Goal: Information Seeking & Learning: Learn about a topic

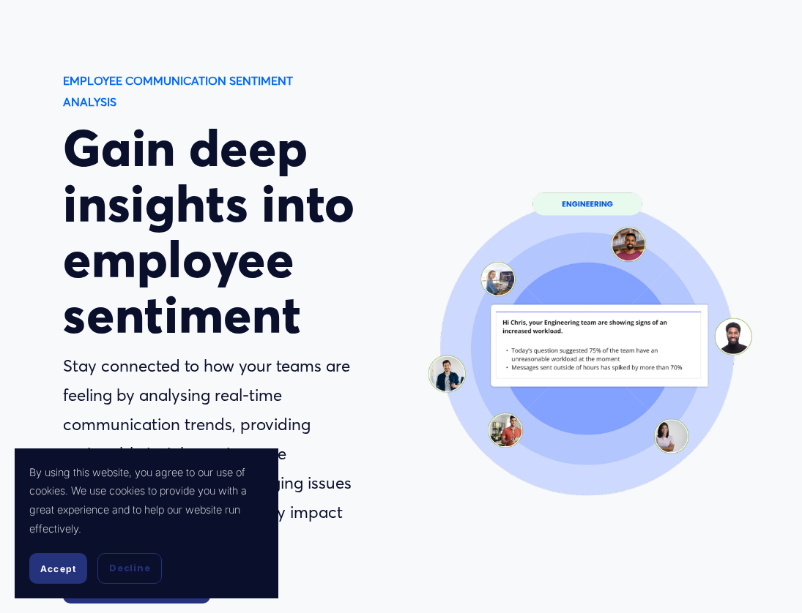
scroll to position [77, 0]
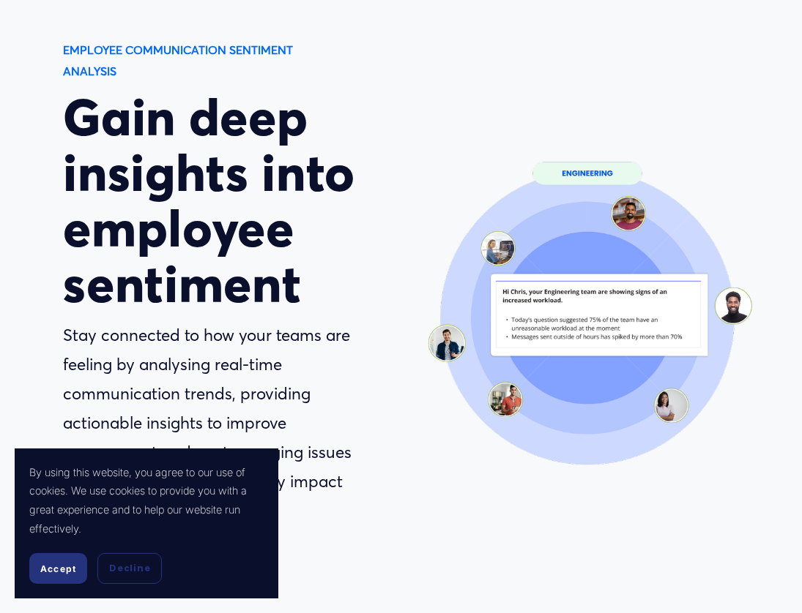
click at [67, 576] on button "Accept" at bounding box center [58, 568] width 58 height 31
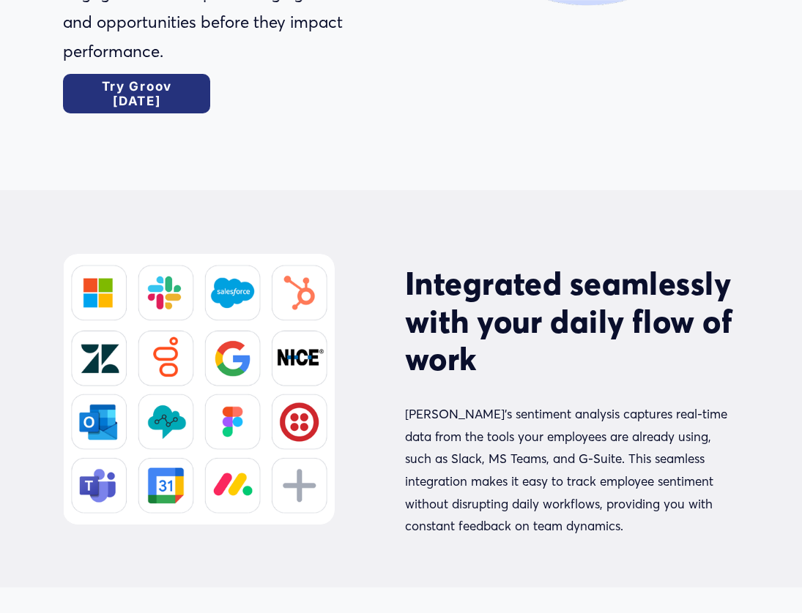
scroll to position [570, 0]
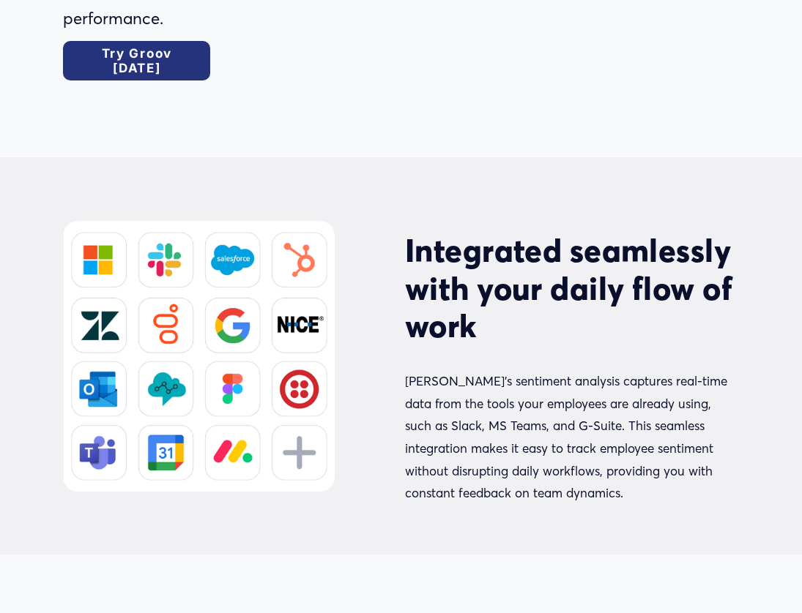
click at [468, 292] on h2 "Integrated seamlessly with your daily flow of work" at bounding box center [572, 288] width 334 height 113
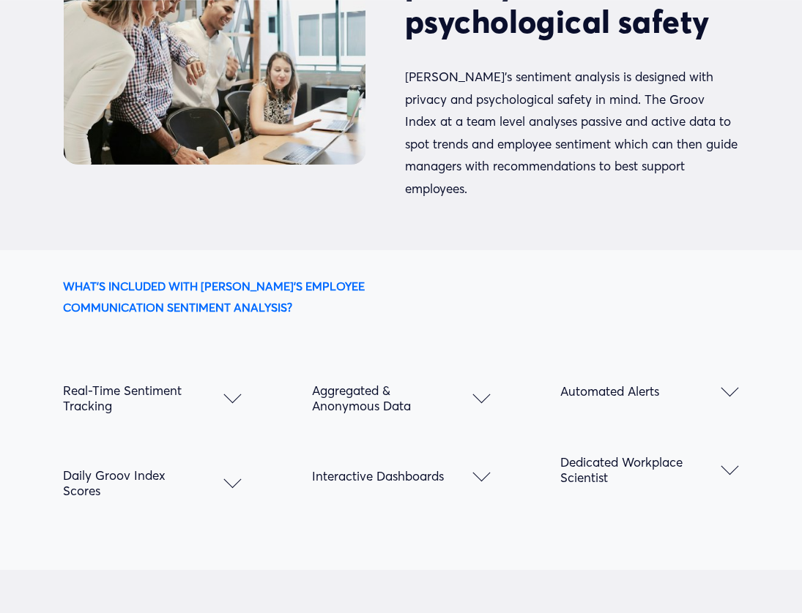
scroll to position [1634, 0]
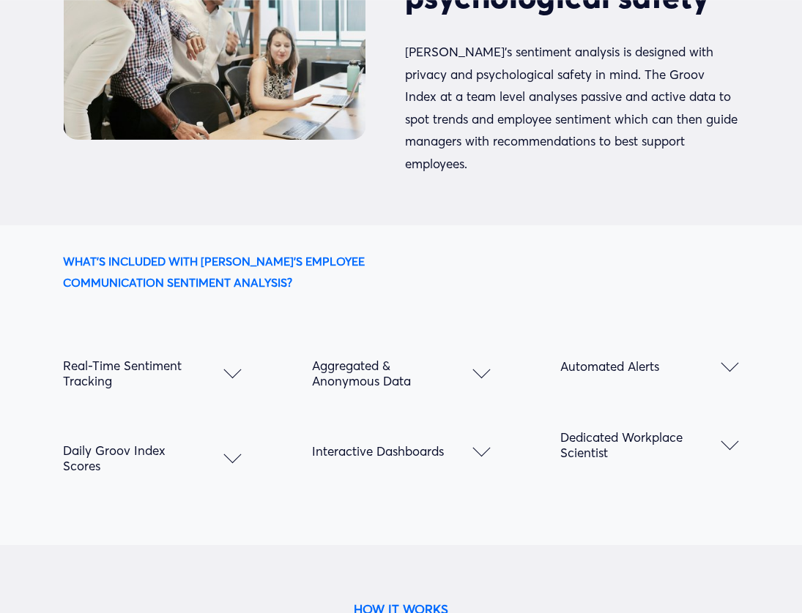
click at [234, 446] on div at bounding box center [233, 455] width 18 height 18
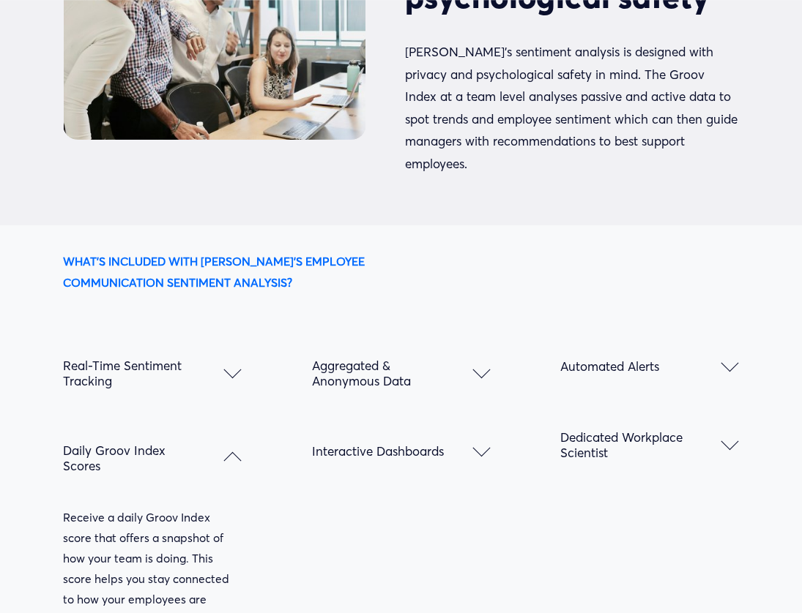
click at [234, 452] on div at bounding box center [233, 461] width 18 height 18
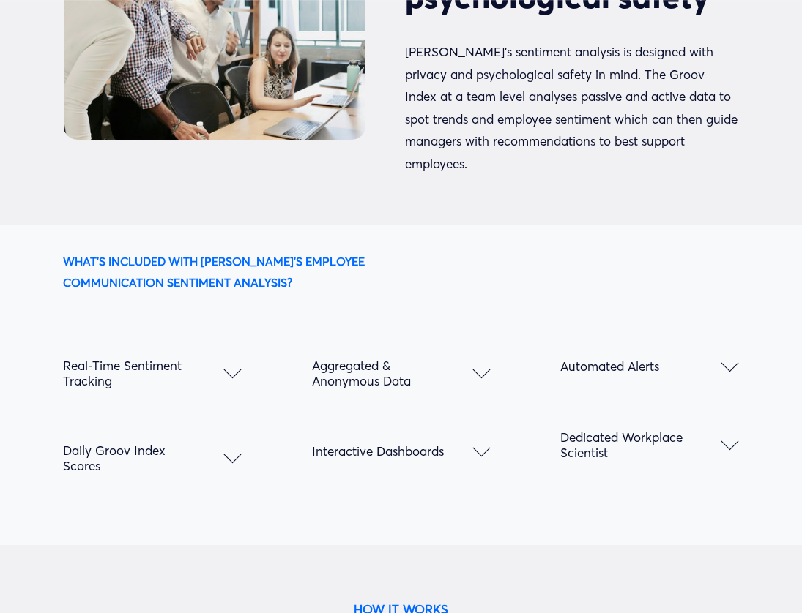
scroll to position [0, 0]
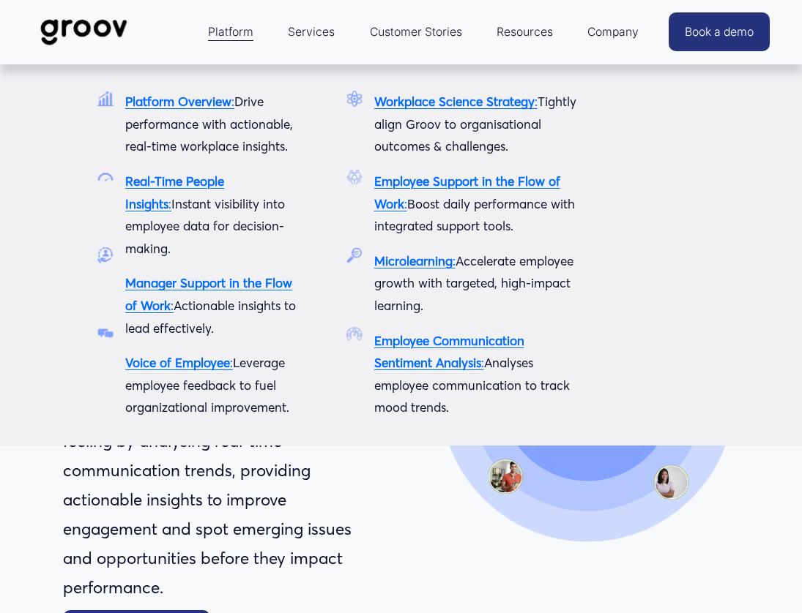
click at [411, 353] on p "Employee Communication Sentiment Analysis : Analyses employee communication to …" at bounding box center [478, 374] width 209 height 89
click at [409, 360] on strong "Employee Communication Sentiment Analysis" at bounding box center [449, 352] width 150 height 38
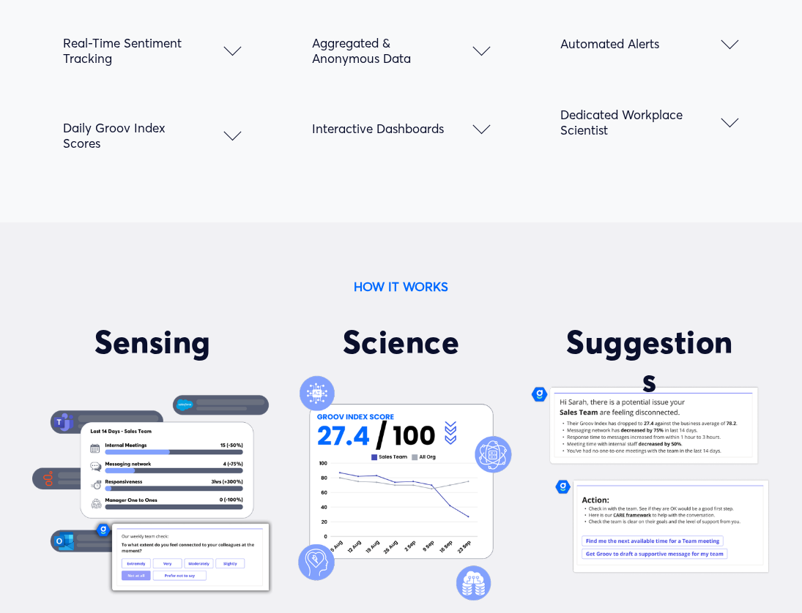
scroll to position [2136, 0]
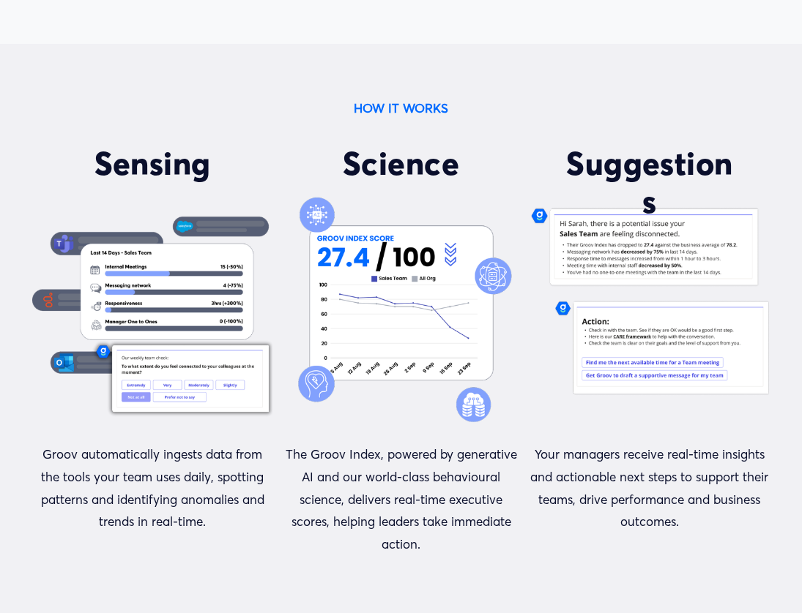
click at [333, 414] on div at bounding box center [400, 311] width 240 height 249
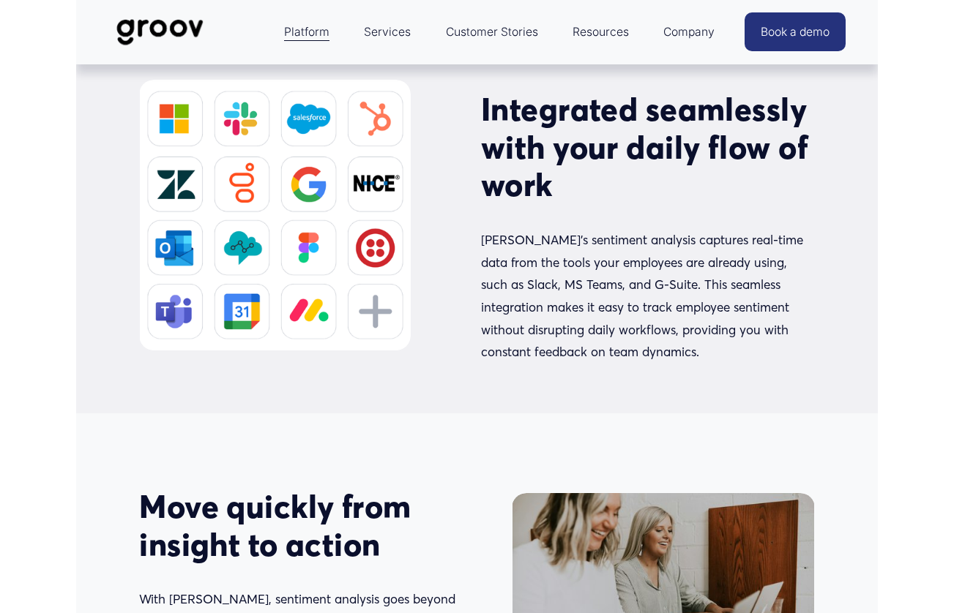
scroll to position [0, 0]
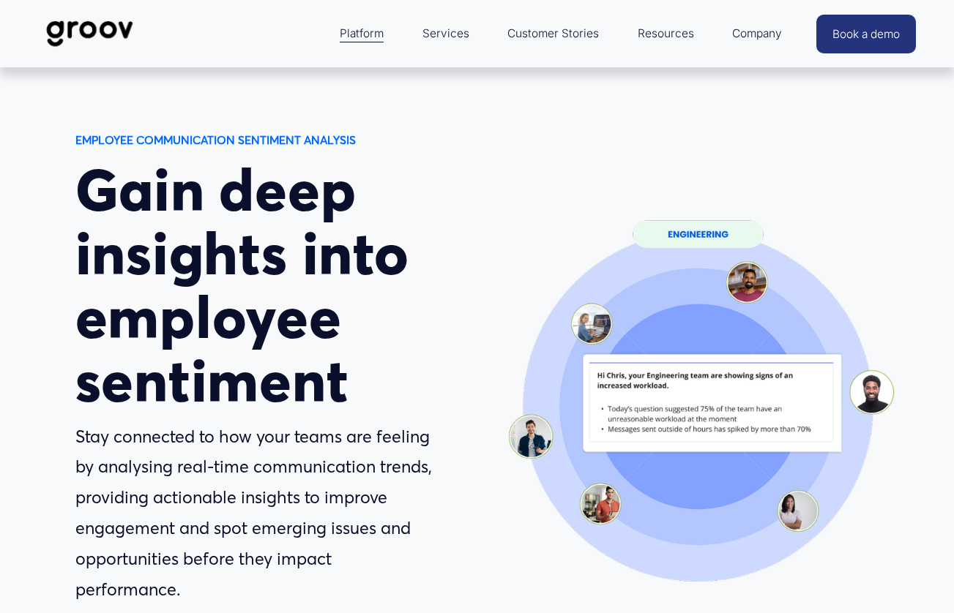
click at [414, 475] on p "Stay connected to how your teams are feeling by analysing real-time communicati…" at bounding box center [255, 514] width 361 height 184
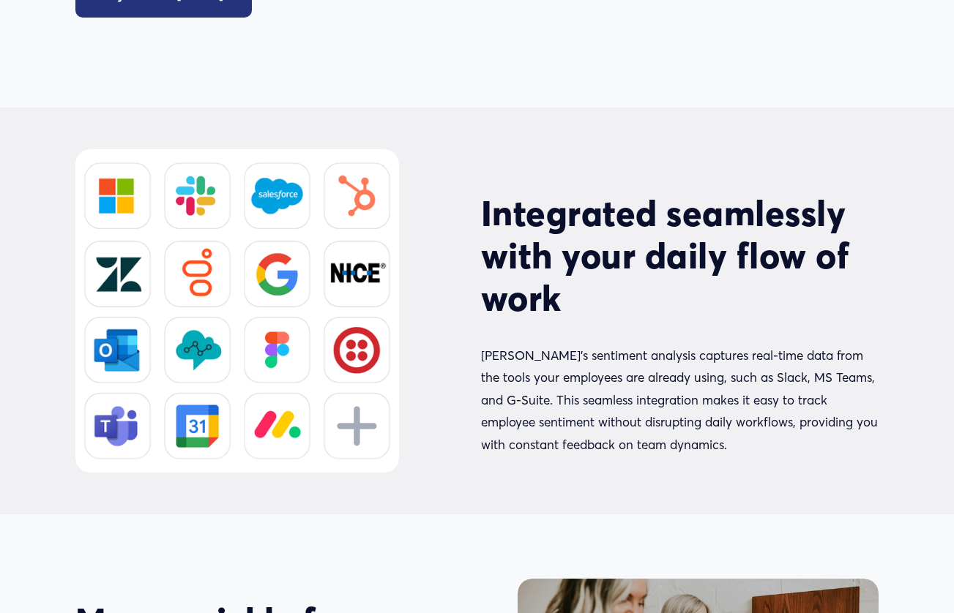
scroll to position [623, 0]
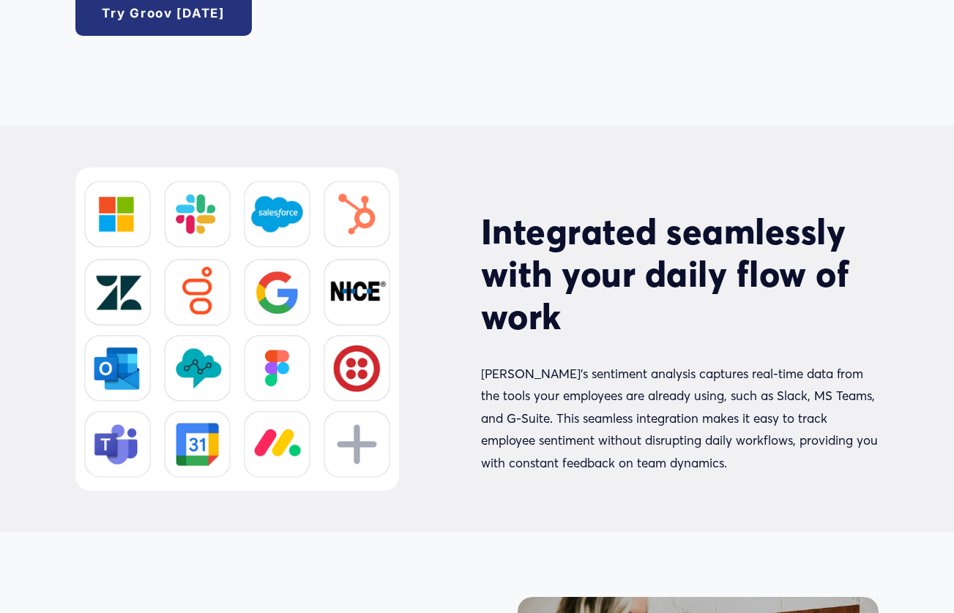
click at [535, 369] on p "[PERSON_NAME]’s sentiment analysis captures real-time data from the tools your …" at bounding box center [680, 419] width 398 height 112
click at [558, 275] on h2 "Integrated seamlessly with your daily flow of work" at bounding box center [680, 274] width 398 height 127
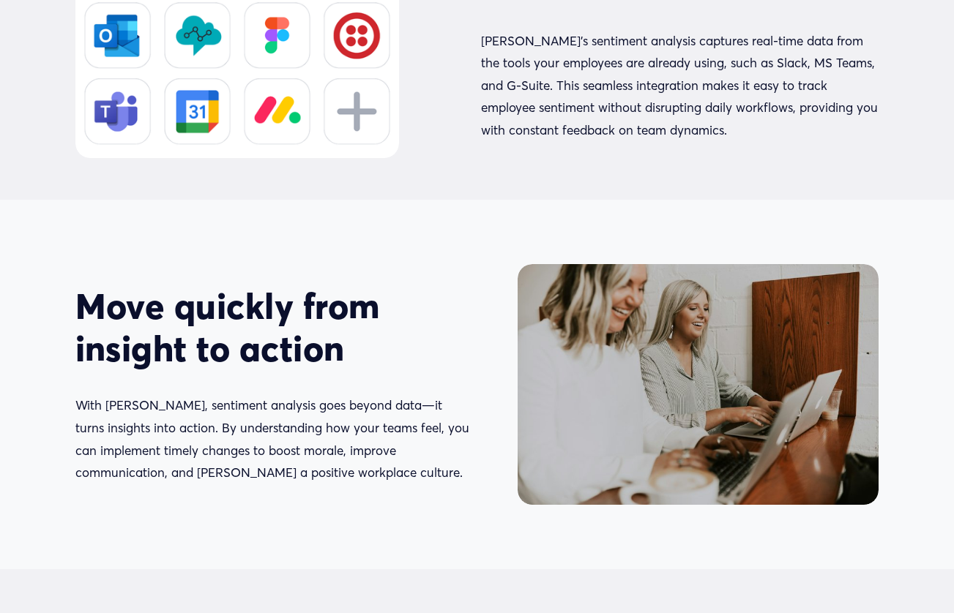
scroll to position [0, 0]
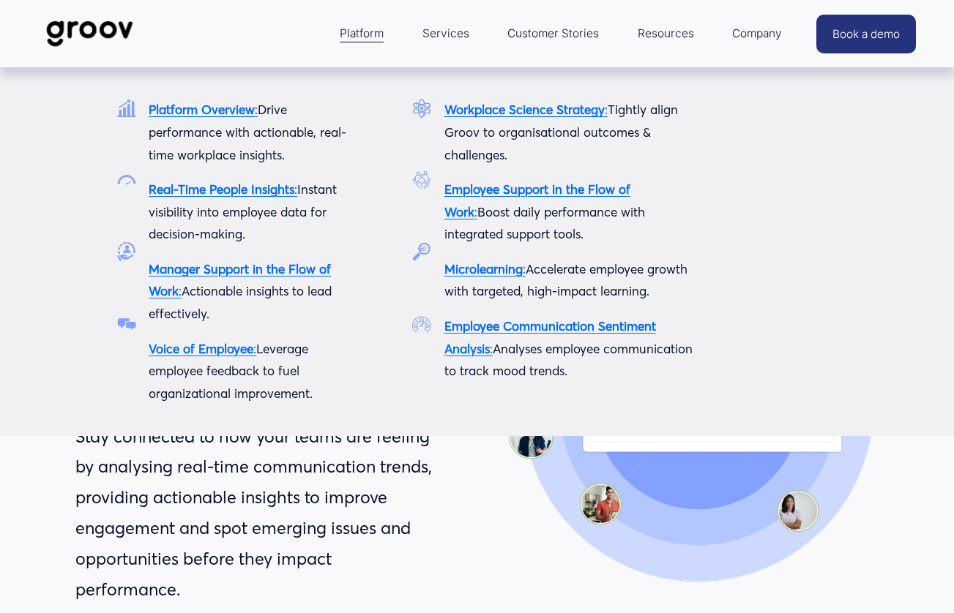
click at [184, 341] on strong "Voice of Employee" at bounding box center [201, 348] width 105 height 15
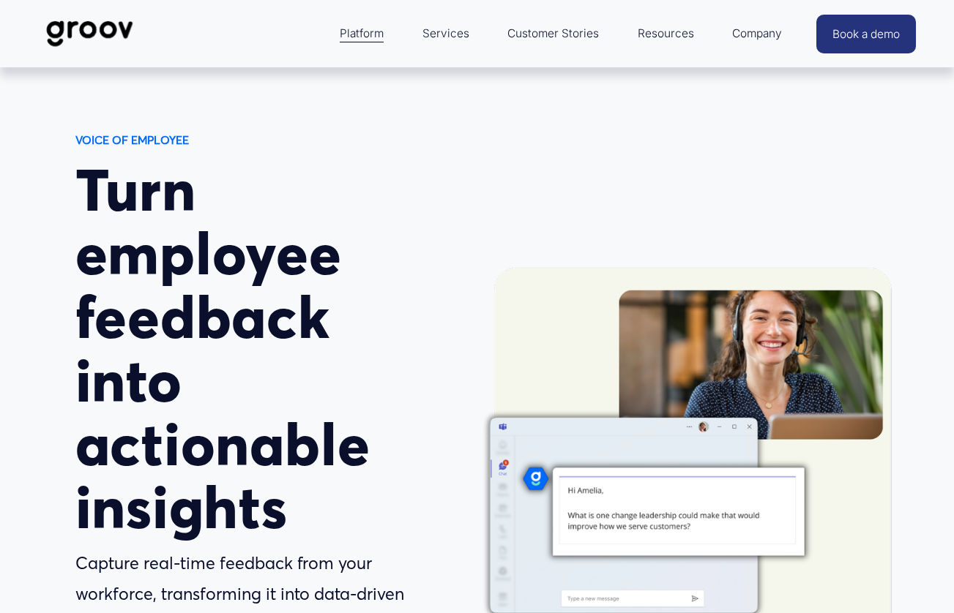
click at [551, 346] on div at bounding box center [679, 456] width 471 height 471
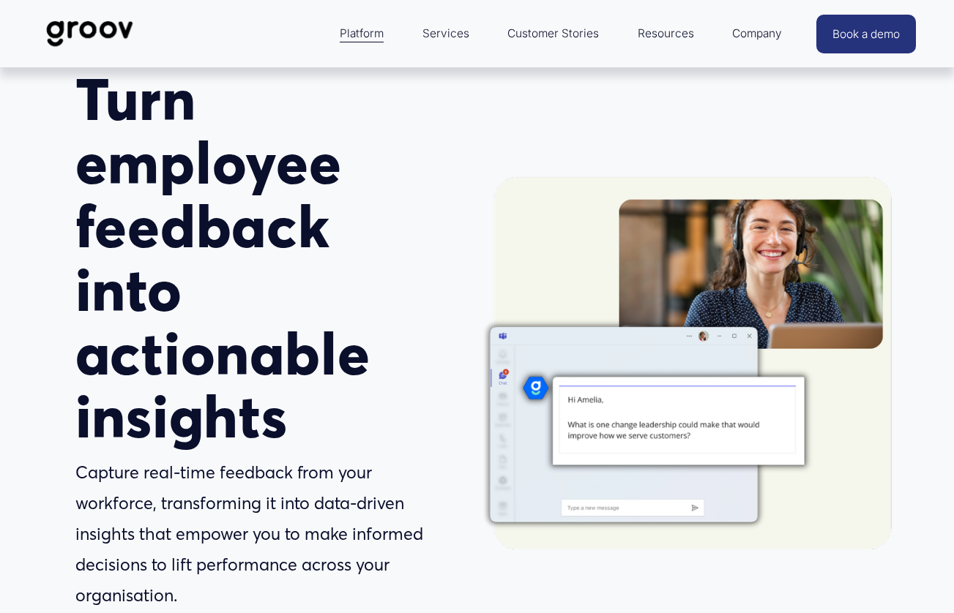
scroll to position [116, 0]
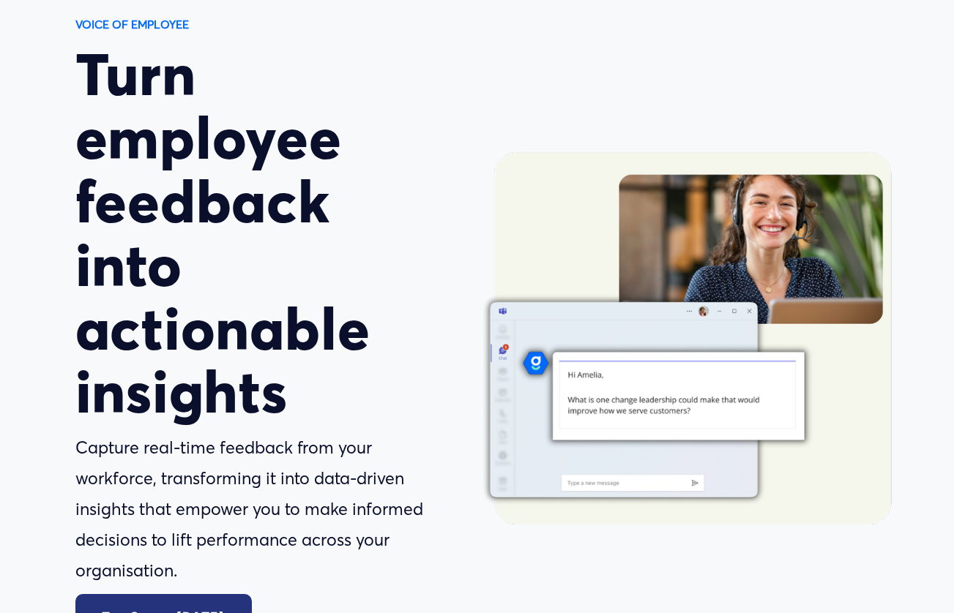
click at [501, 185] on div at bounding box center [679, 340] width 471 height 471
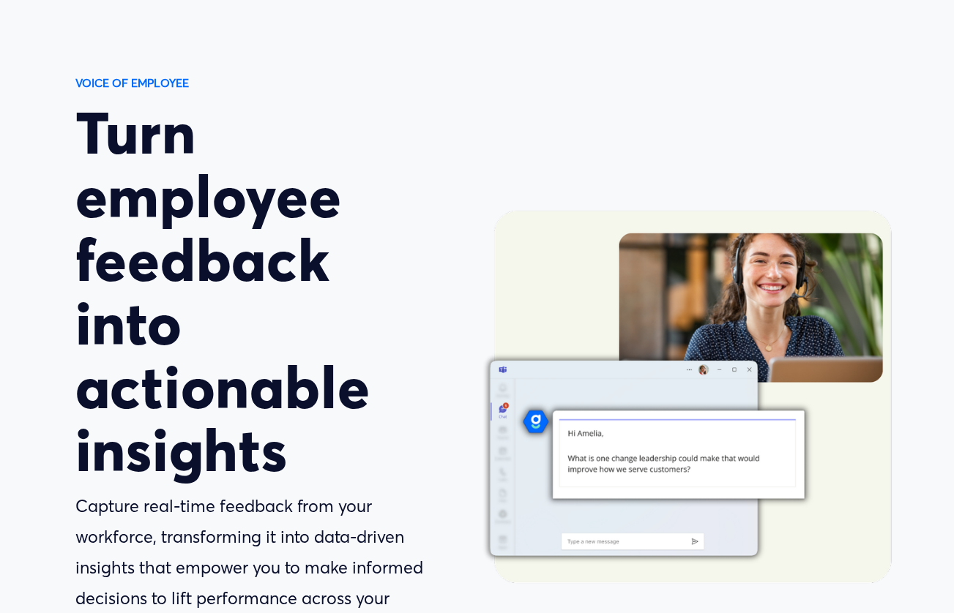
scroll to position [0, 0]
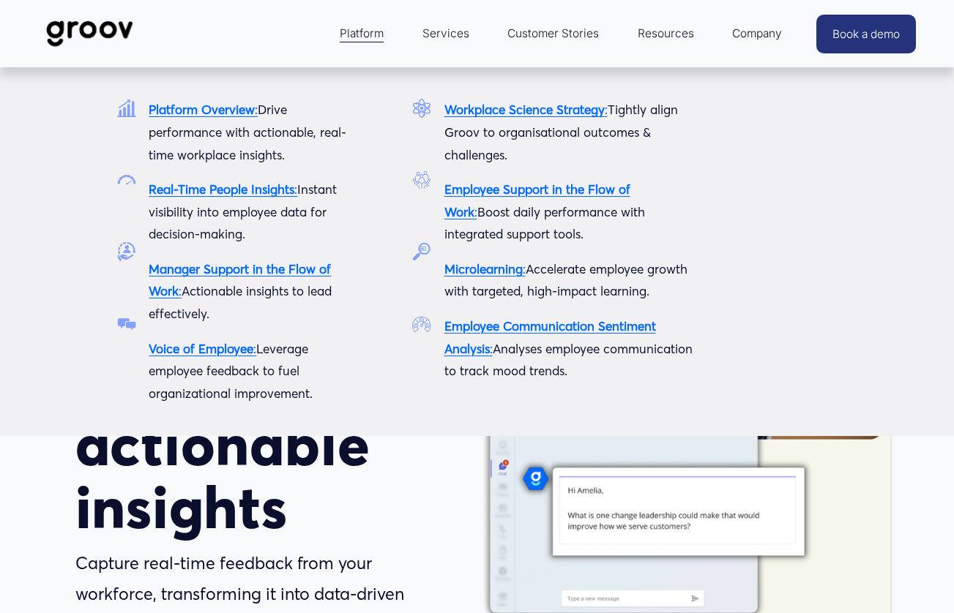
click at [788, 254] on div at bounding box center [477, 252] width 954 height 306
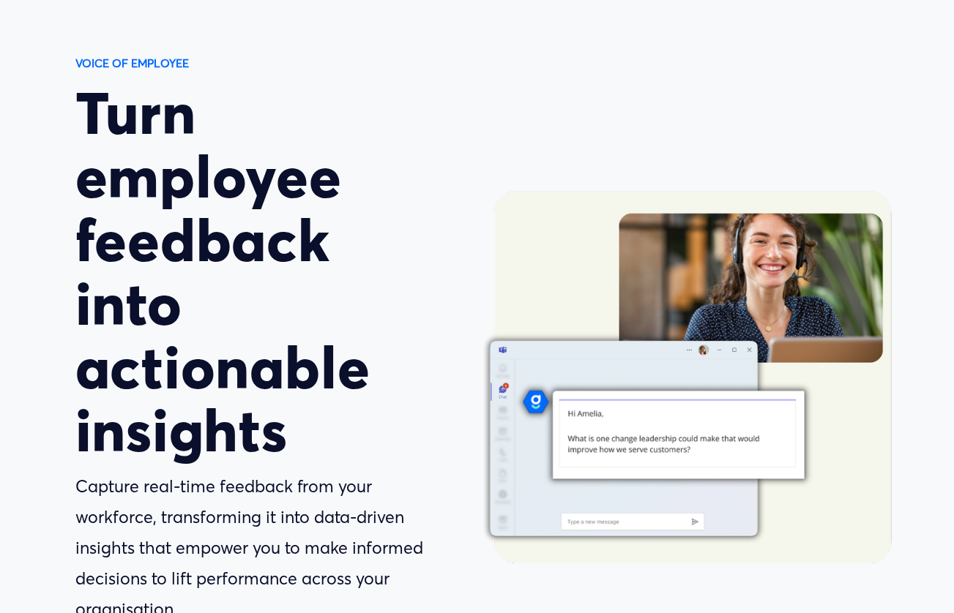
scroll to position [87, 0]
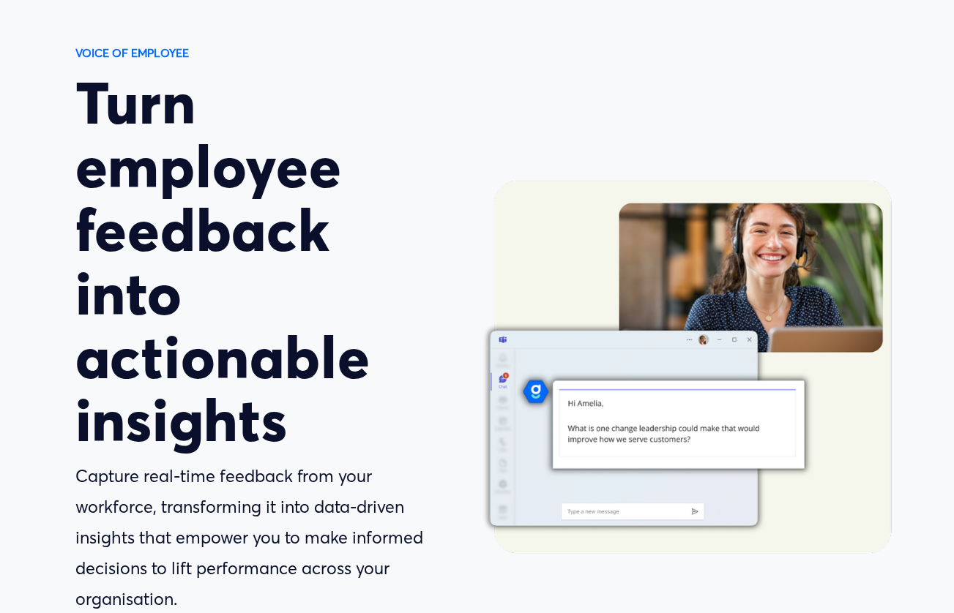
click at [692, 439] on div at bounding box center [679, 369] width 471 height 471
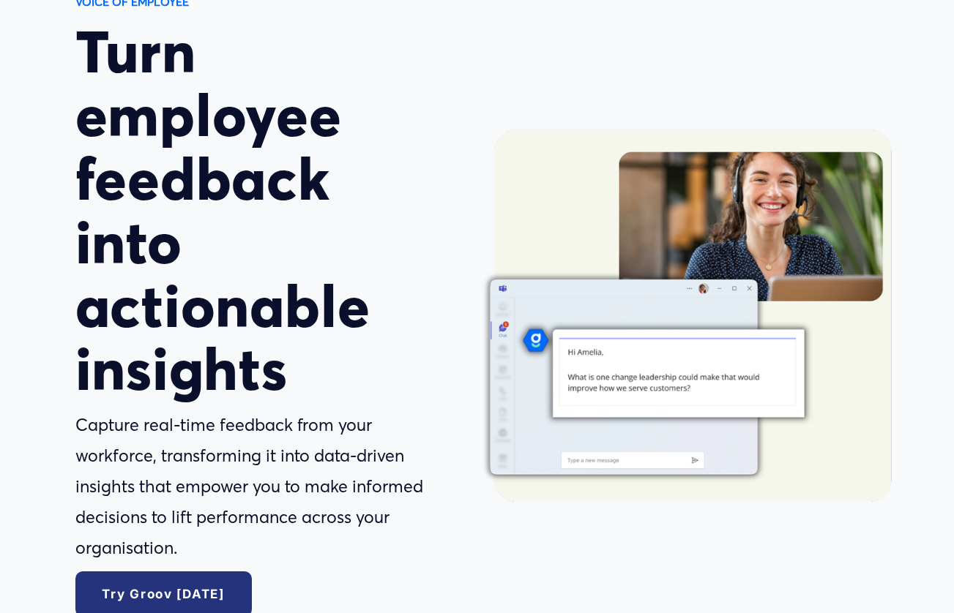
scroll to position [0, 0]
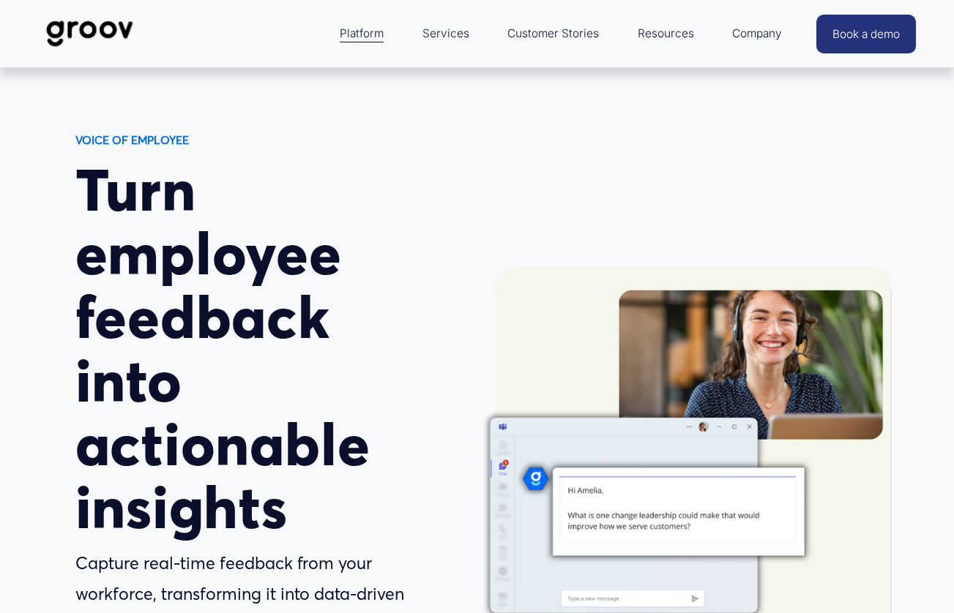
click at [441, 36] on link "Services" at bounding box center [445, 33] width 61 height 35
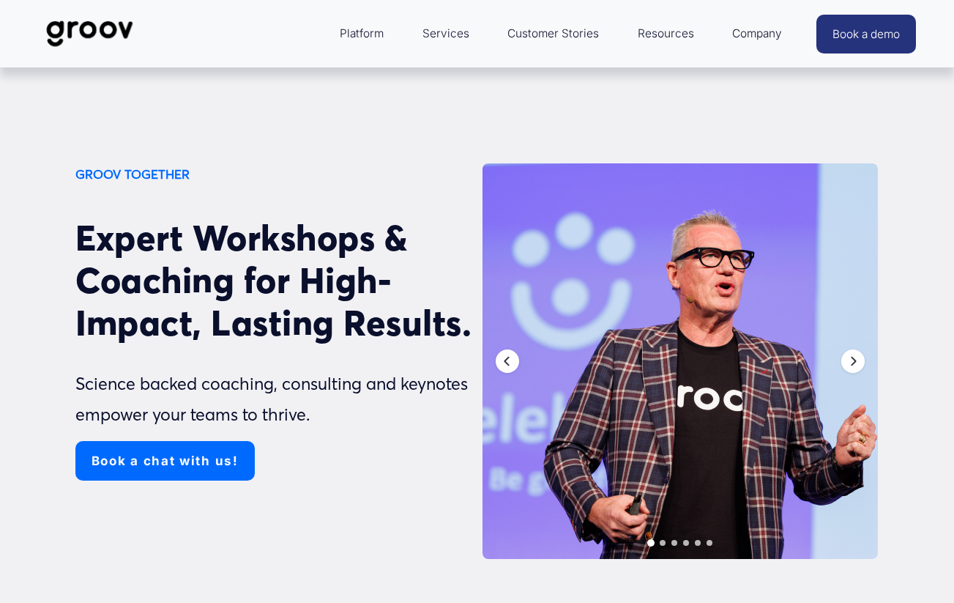
click at [376, 34] on span "Platform" at bounding box center [362, 33] width 44 height 20
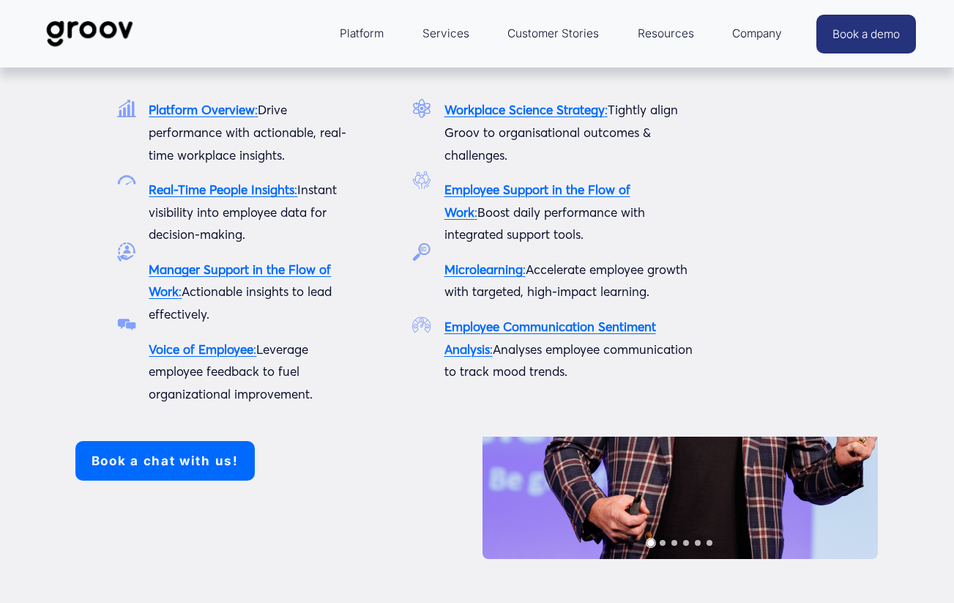
click at [375, 34] on span "Platform" at bounding box center [362, 33] width 44 height 20
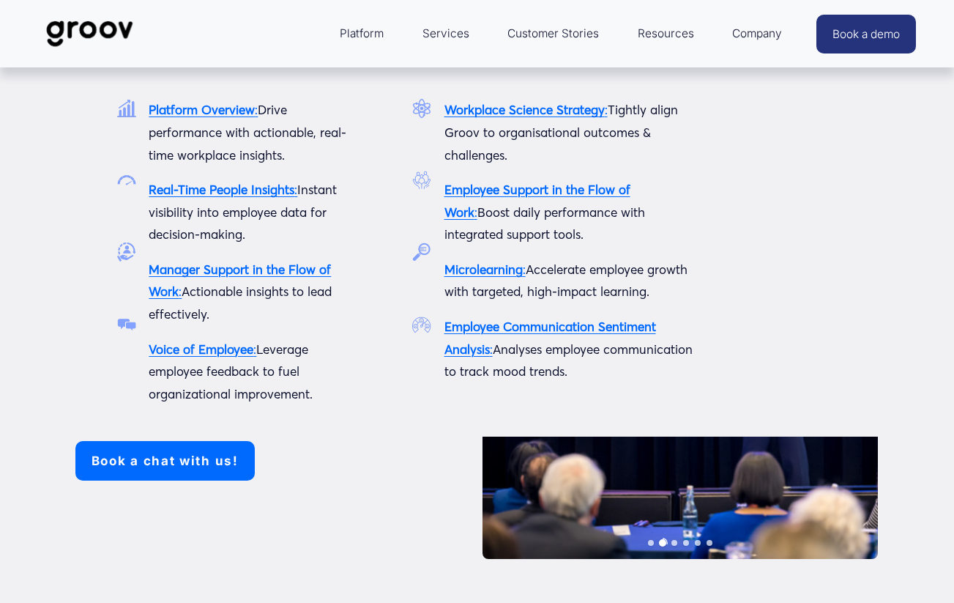
click at [515, 329] on strong "Employee Communication Sentiment Analysis" at bounding box center [550, 337] width 212 height 38
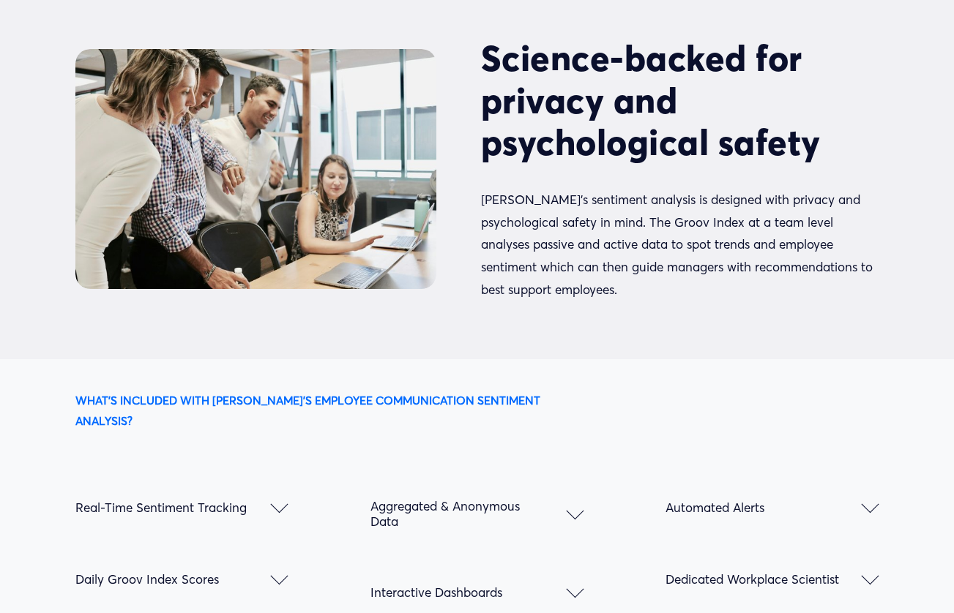
scroll to position [1566, 0]
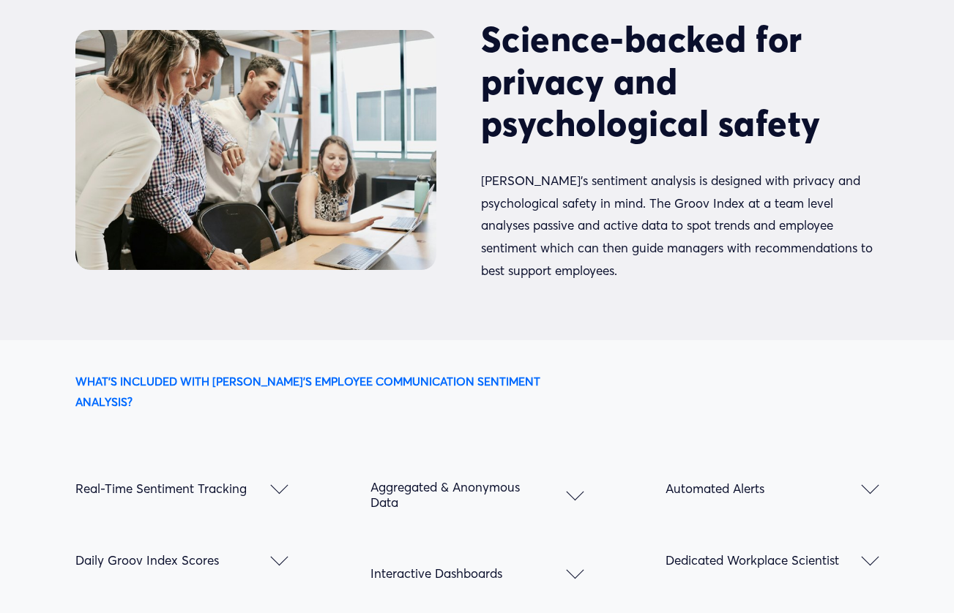
click at [792, 560] on button "Dedicated Workplace Scientist" at bounding box center [771, 555] width 213 height 72
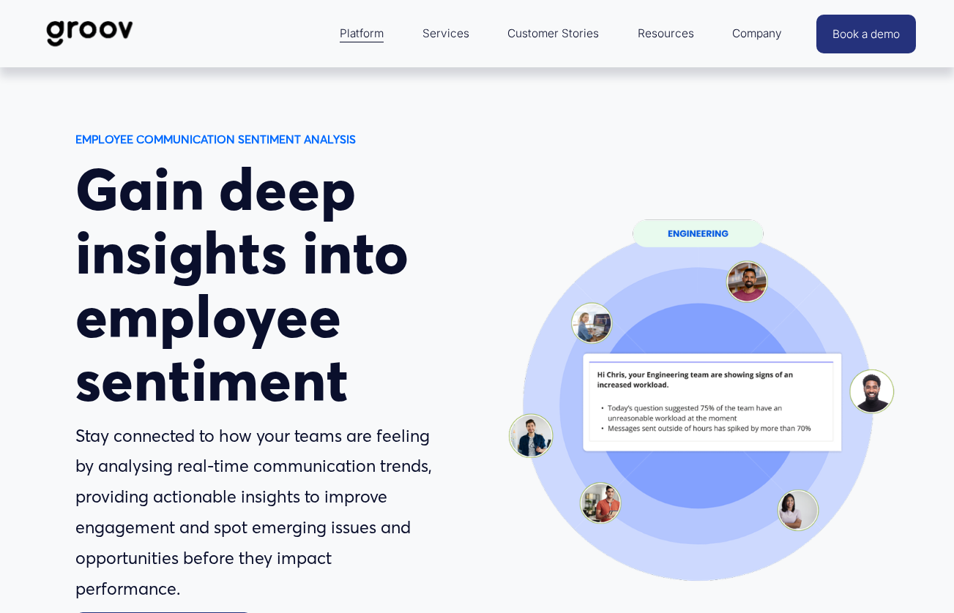
scroll to position [0, 0]
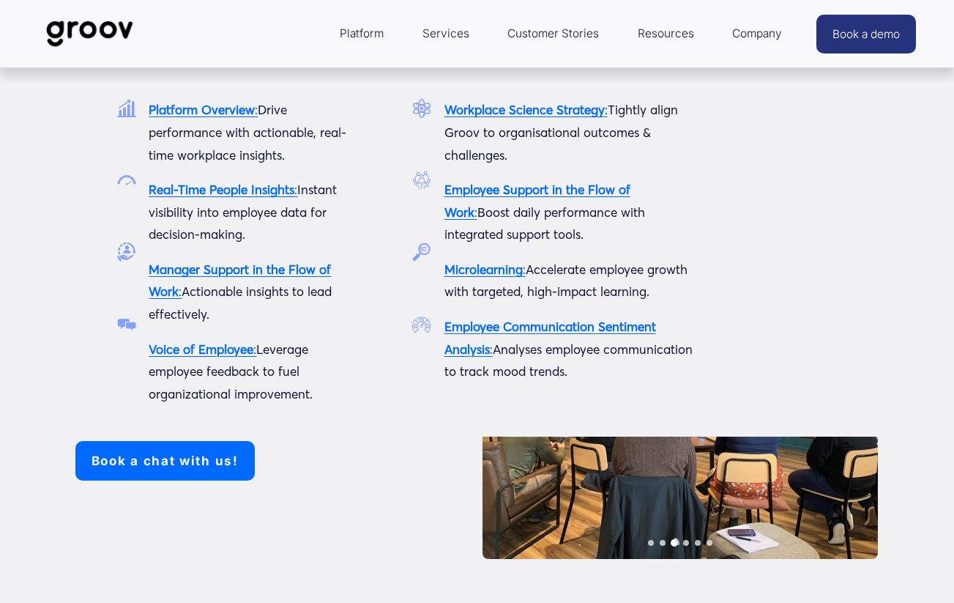
click at [234, 352] on strong "Voice of Employee" at bounding box center [201, 348] width 105 height 15
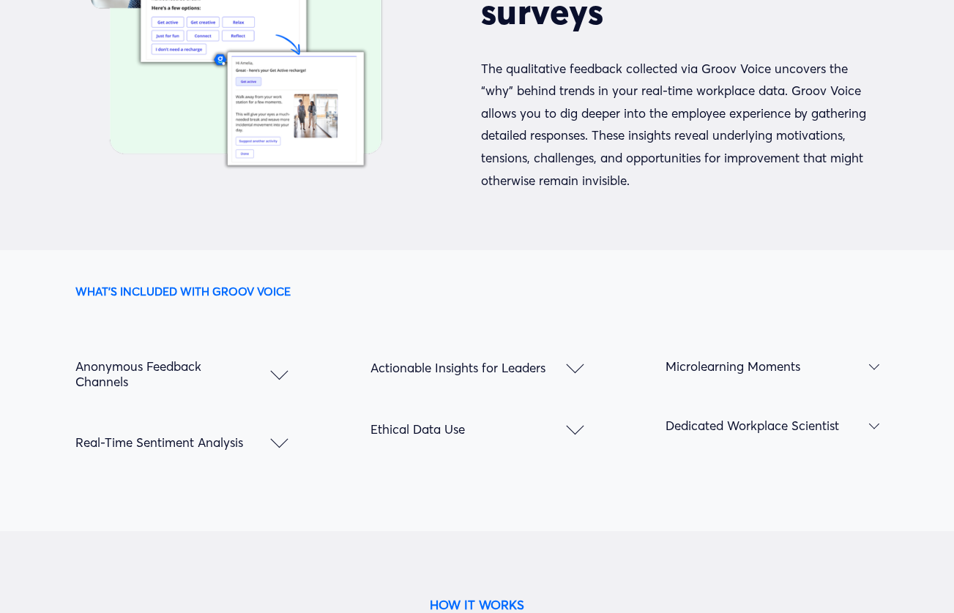
scroll to position [1961, 0]
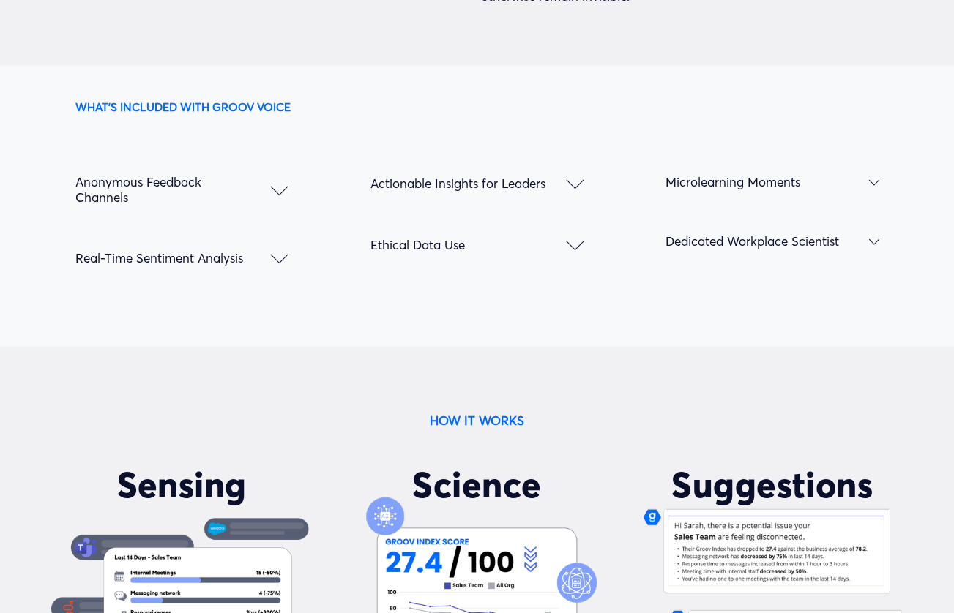
click at [539, 238] on button "Ethical Data Use" at bounding box center [476, 244] width 213 height 61
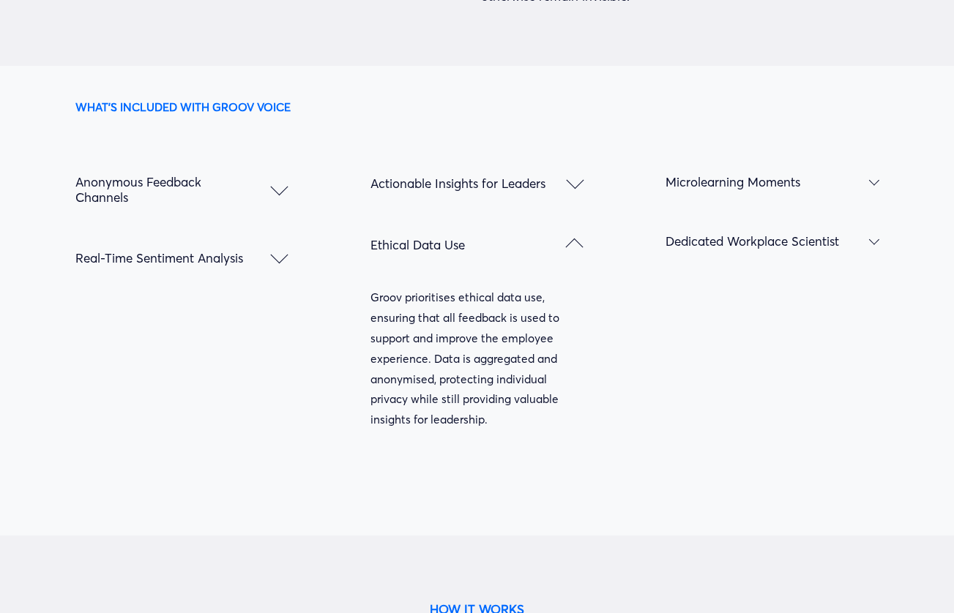
click at [474, 253] on span "Ethical Data Use" at bounding box center [467, 244] width 195 height 15
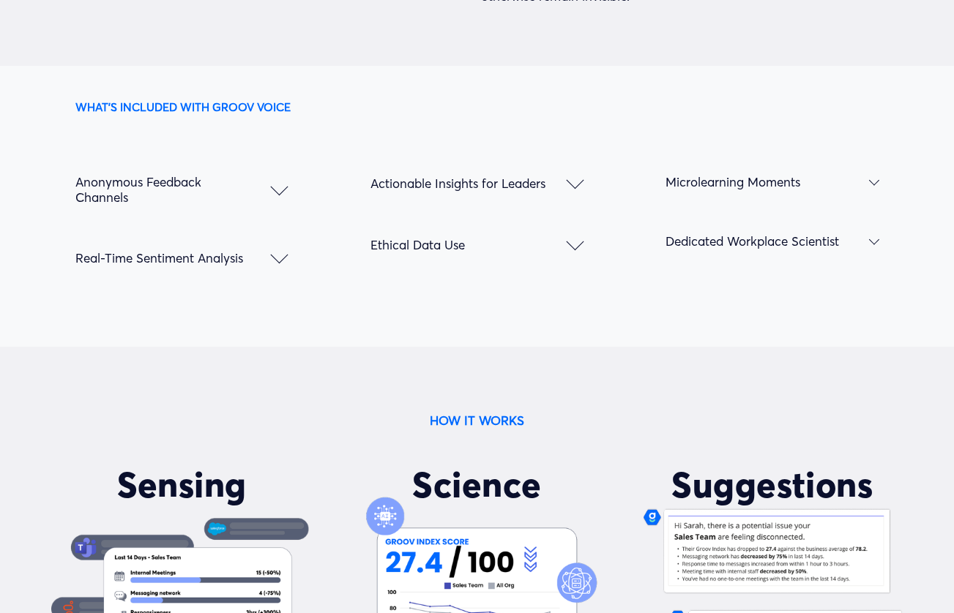
drag, startPoint x: 208, startPoint y: 190, endPoint x: 215, endPoint y: 200, distance: 12.6
click at [208, 190] on span "Anonymous Feedback Channels" at bounding box center [172, 189] width 195 height 31
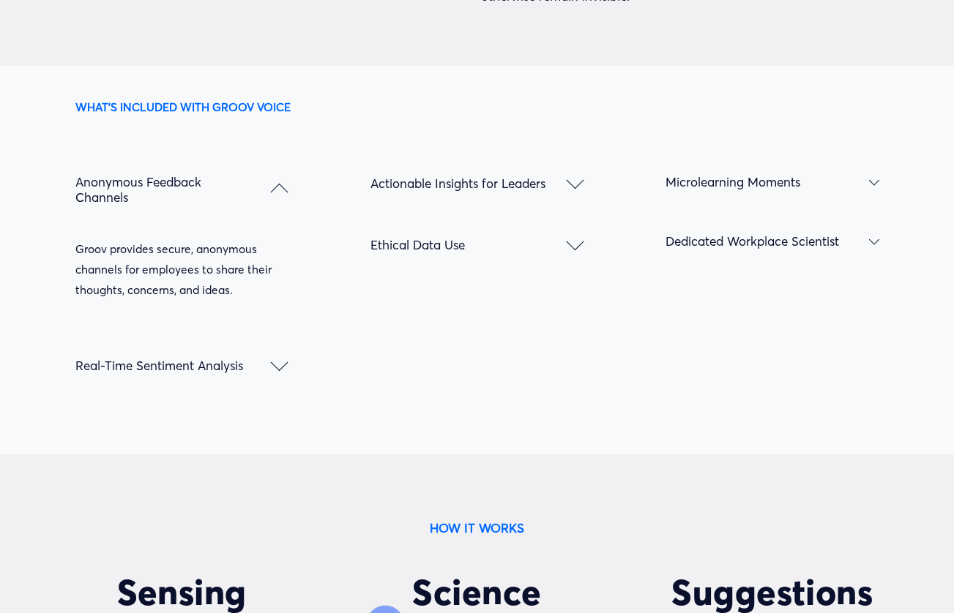
drag, startPoint x: 217, startPoint y: 201, endPoint x: 253, endPoint y: 217, distance: 39.6
click at [217, 201] on span "Anonymous Feedback Channels" at bounding box center [172, 189] width 195 height 31
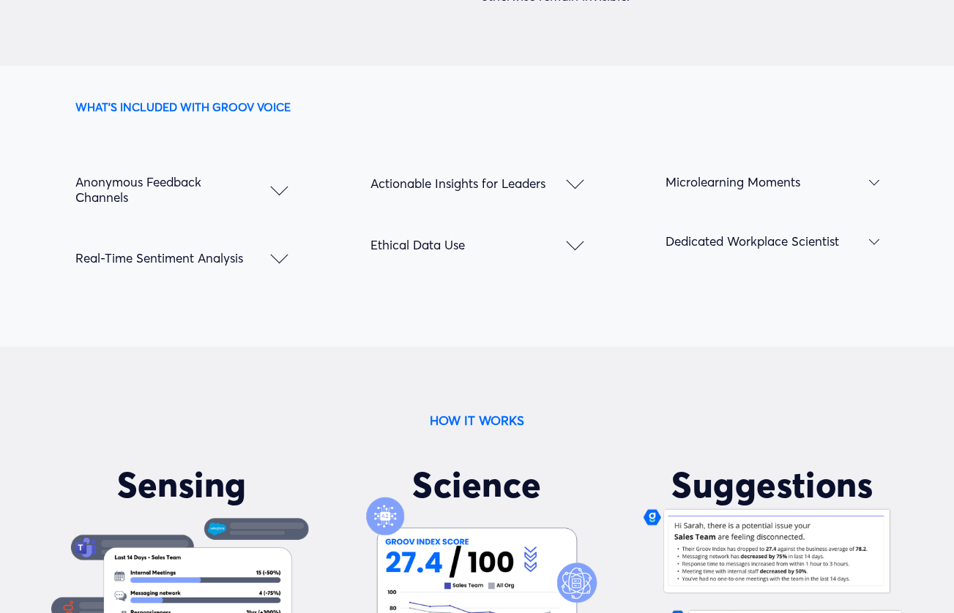
click at [755, 263] on button "Dedicated Workplace Scientist" at bounding box center [771, 241] width 213 height 59
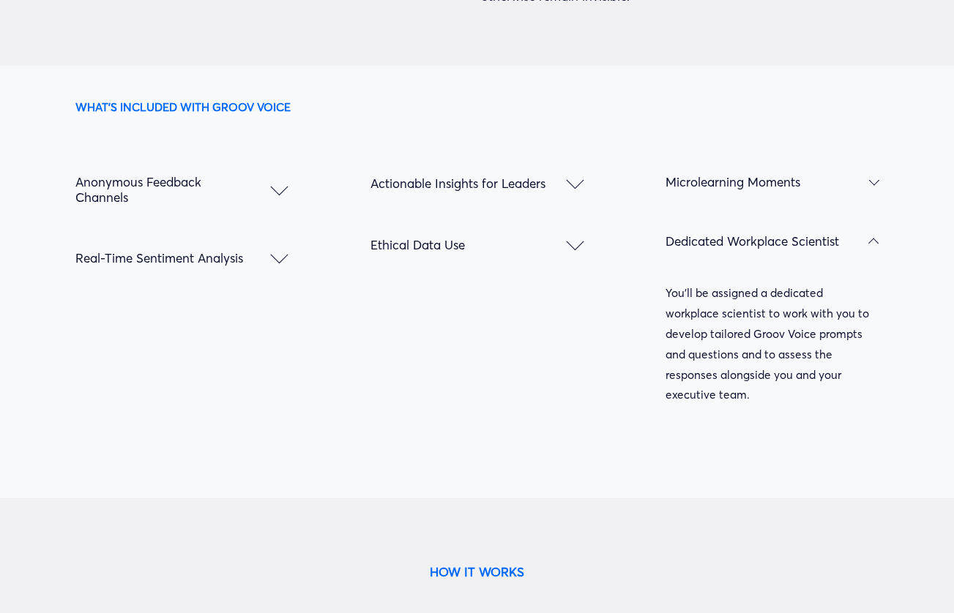
drag, startPoint x: 767, startPoint y: 255, endPoint x: 769, endPoint y: 215, distance: 40.3
click at [767, 249] on span "Dedicated Workplace Scientist" at bounding box center [766, 241] width 203 height 15
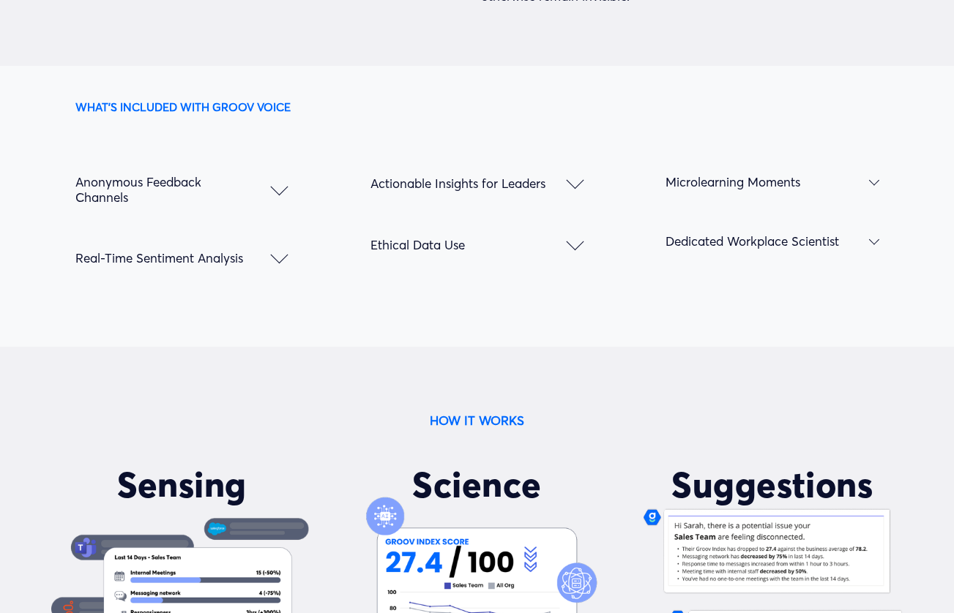
click at [767, 190] on span "Microlearning Moments" at bounding box center [766, 181] width 203 height 15
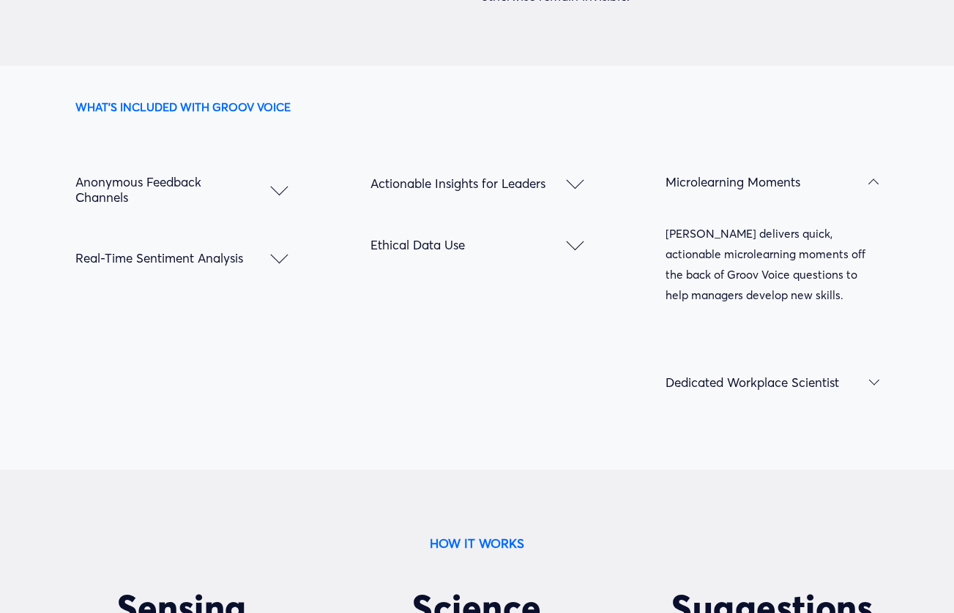
click at [767, 190] on span "Microlearning Moments" at bounding box center [766, 181] width 203 height 15
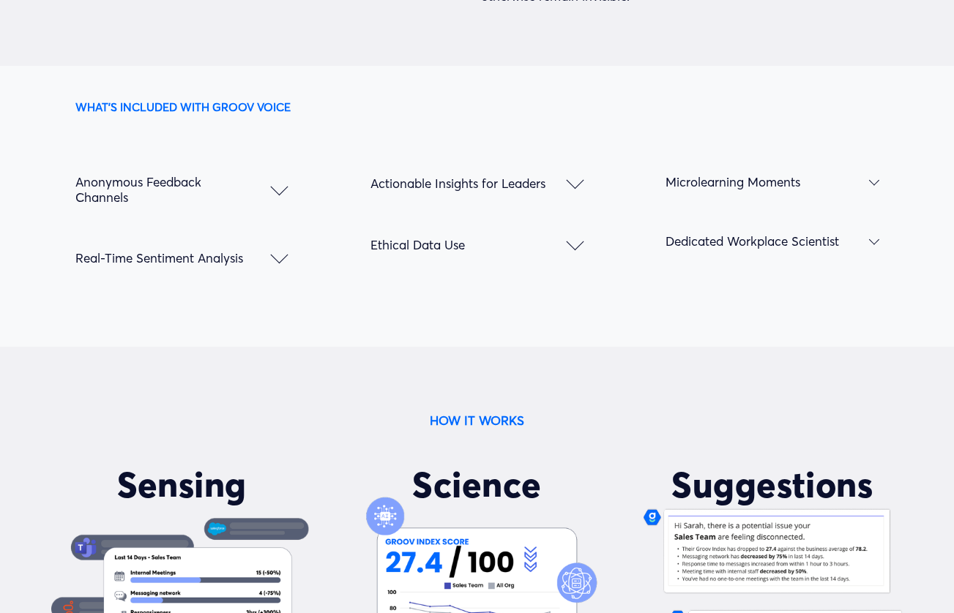
click at [237, 266] on span "Real-Time Sentiment Analysis" at bounding box center [172, 257] width 195 height 15
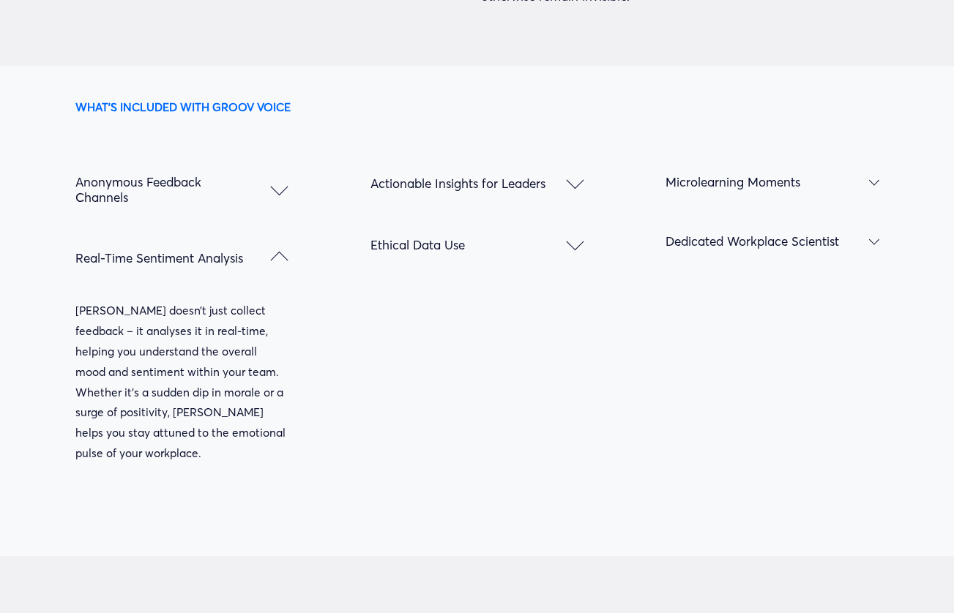
click at [239, 266] on span "Real-Time Sentiment Analysis" at bounding box center [172, 257] width 195 height 15
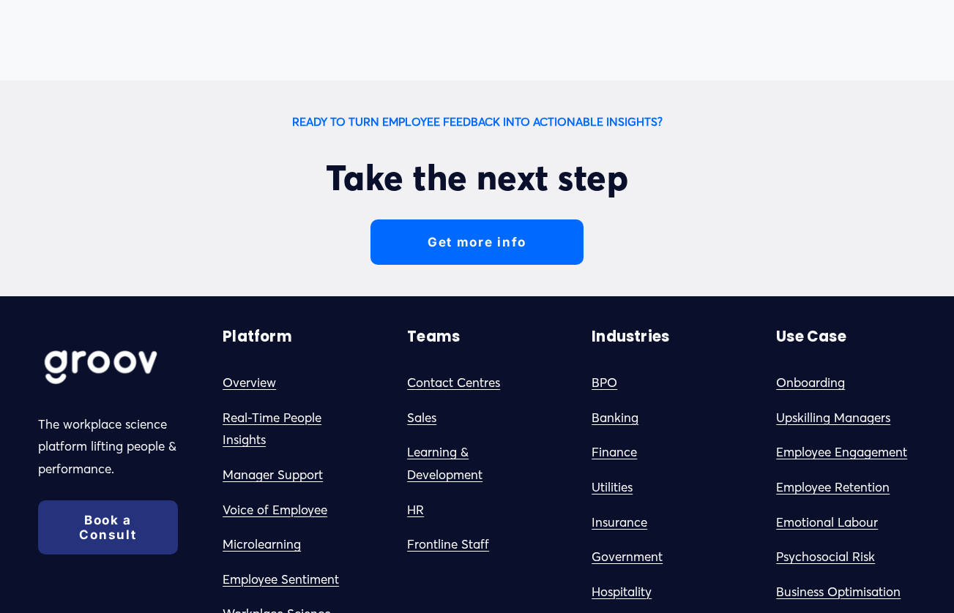
scroll to position [3862, 0]
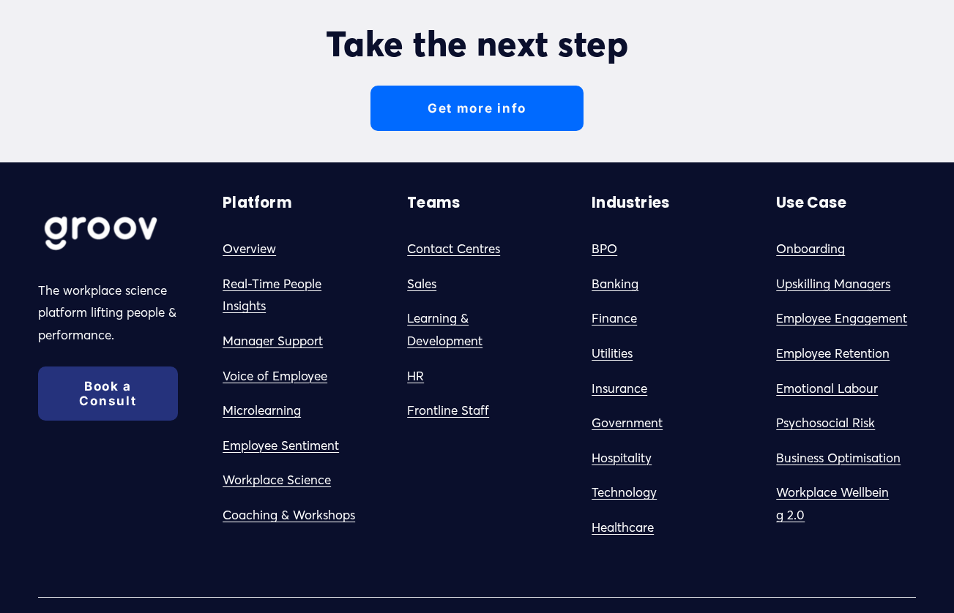
click at [499, 132] on link "Get more info" at bounding box center [476, 109] width 213 height 46
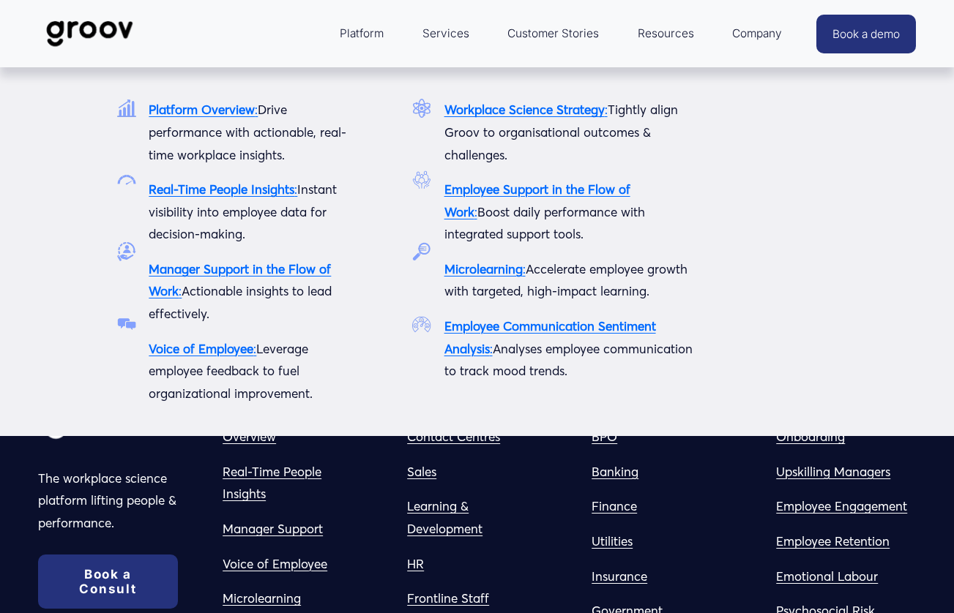
click at [371, 35] on span "Platform" at bounding box center [362, 33] width 44 height 20
click at [194, 111] on strong "Platform Overview" at bounding box center [202, 109] width 106 height 15
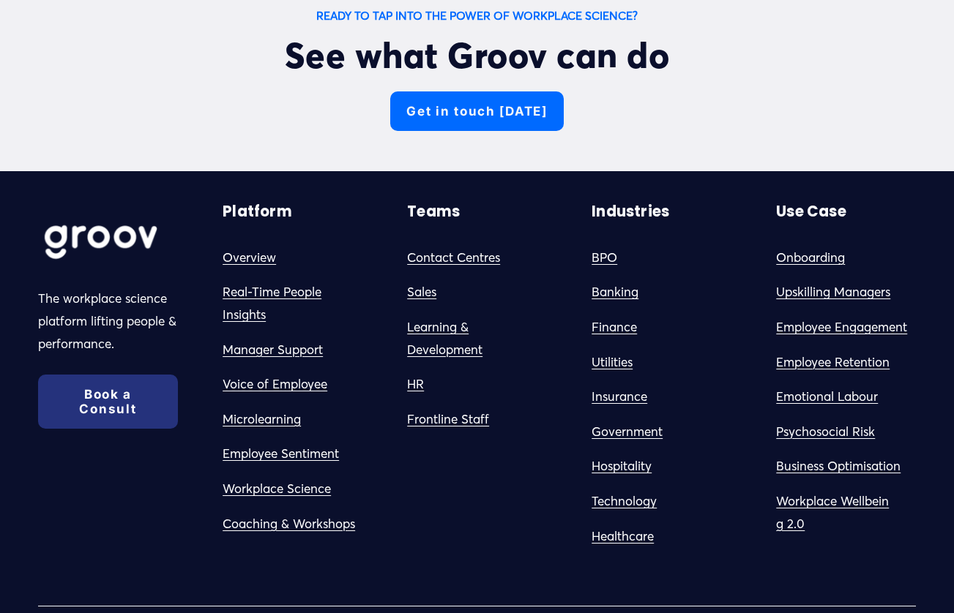
scroll to position [4893, 0]
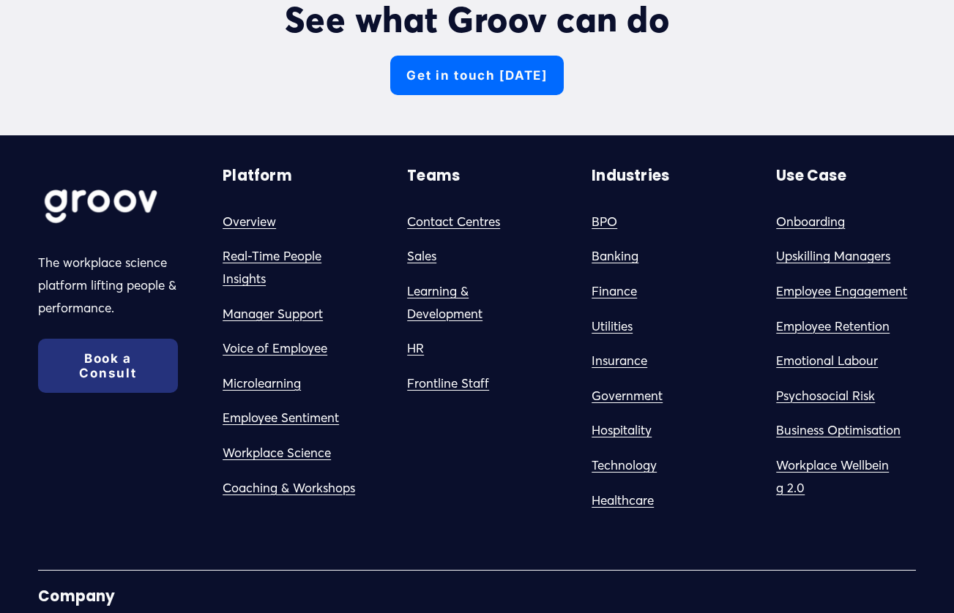
click at [305, 326] on link "Manager Support" at bounding box center [273, 314] width 100 height 23
